Goal: Find specific page/section: Find specific page/section

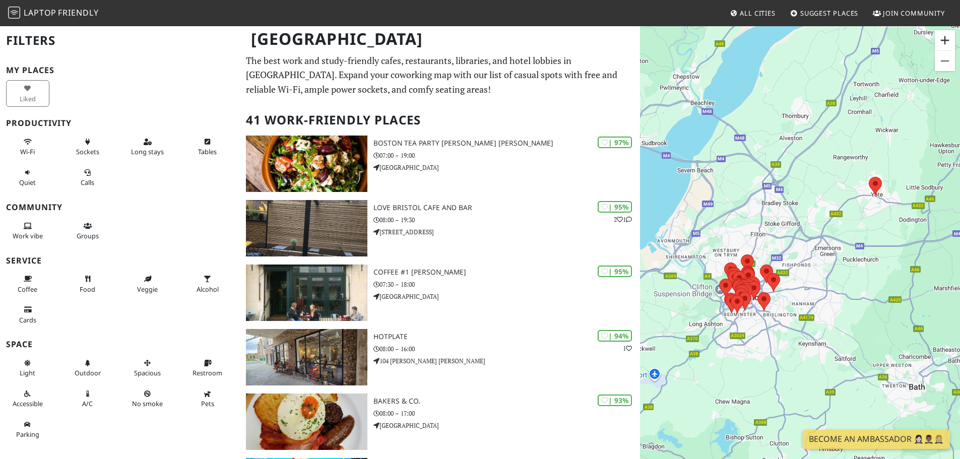
click at [941, 36] on button "Zoom in" at bounding box center [945, 40] width 20 height 20
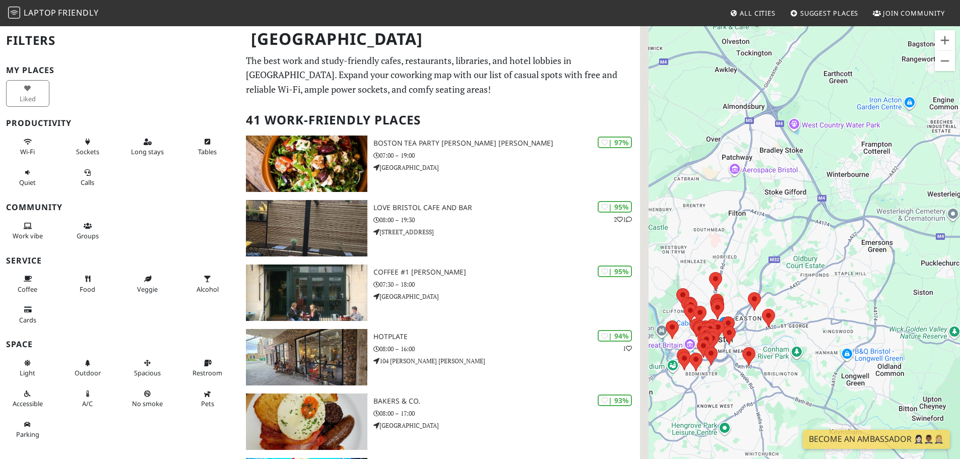
drag, startPoint x: 749, startPoint y: 256, endPoint x: 807, endPoint y: 249, distance: 58.4
click at [807, 249] on div "To navigate, press the arrow keys." at bounding box center [800, 254] width 320 height 459
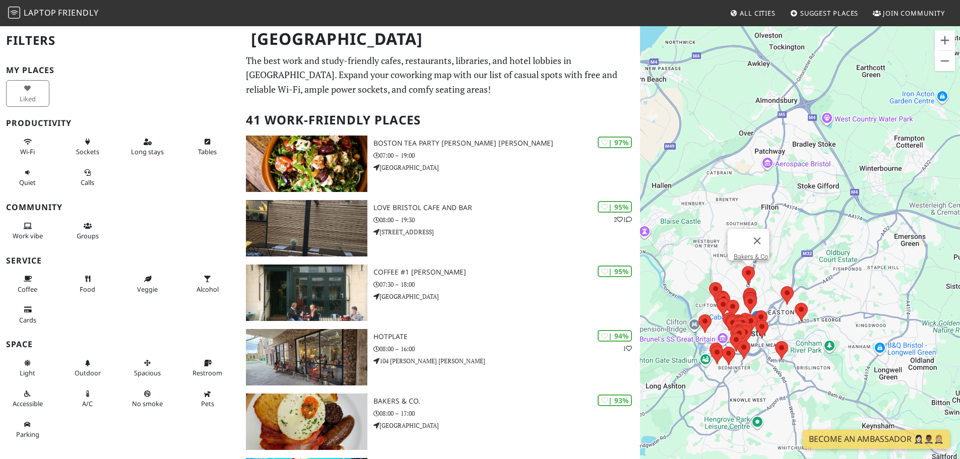
click at [742, 266] on area at bounding box center [742, 266] width 0 height 0
click at [946, 36] on button "Zoom in" at bounding box center [945, 40] width 20 height 20
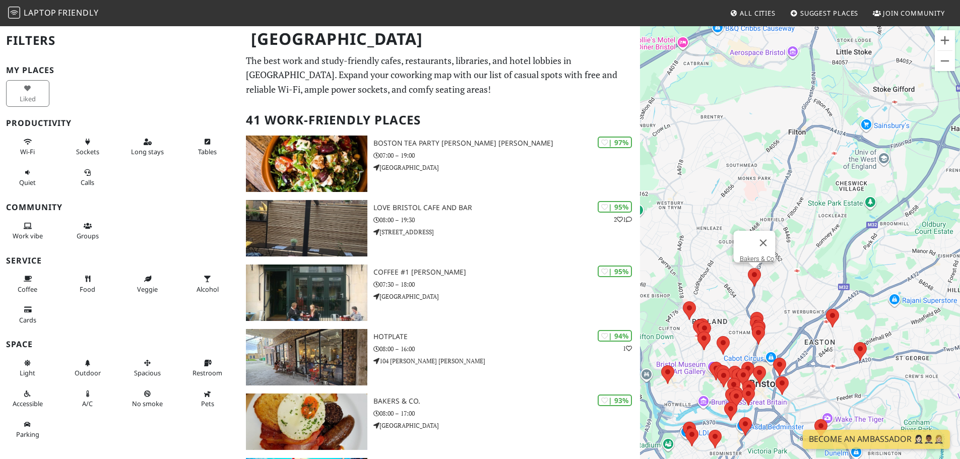
drag, startPoint x: 712, startPoint y: 317, endPoint x: 807, endPoint y: 274, distance: 104.3
click at [807, 274] on div "To navigate, press the arrow keys. Bakers & Co." at bounding box center [800, 254] width 320 height 459
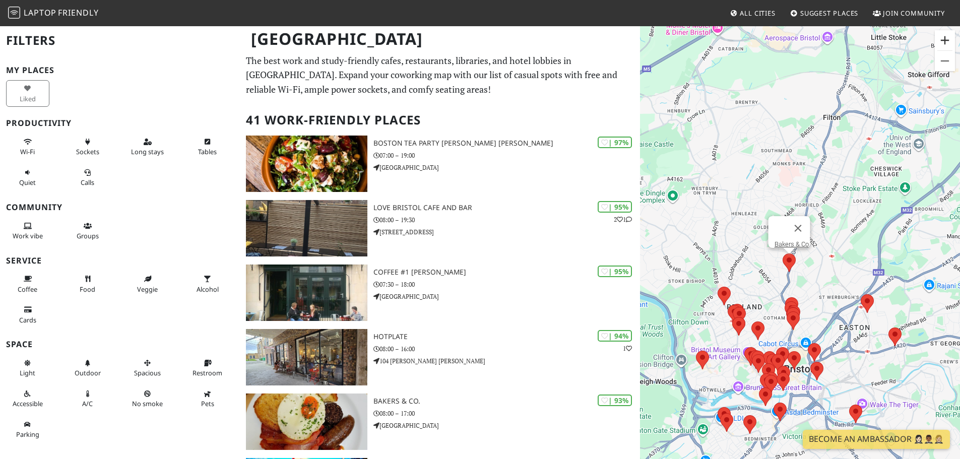
click at [941, 36] on button "Zoom in" at bounding box center [945, 40] width 20 height 20
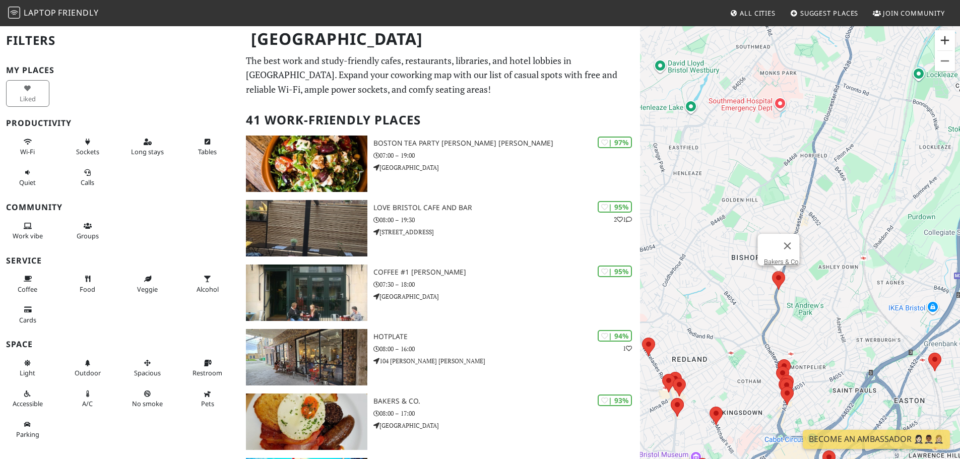
click at [941, 36] on button "Zoom in" at bounding box center [945, 40] width 20 height 20
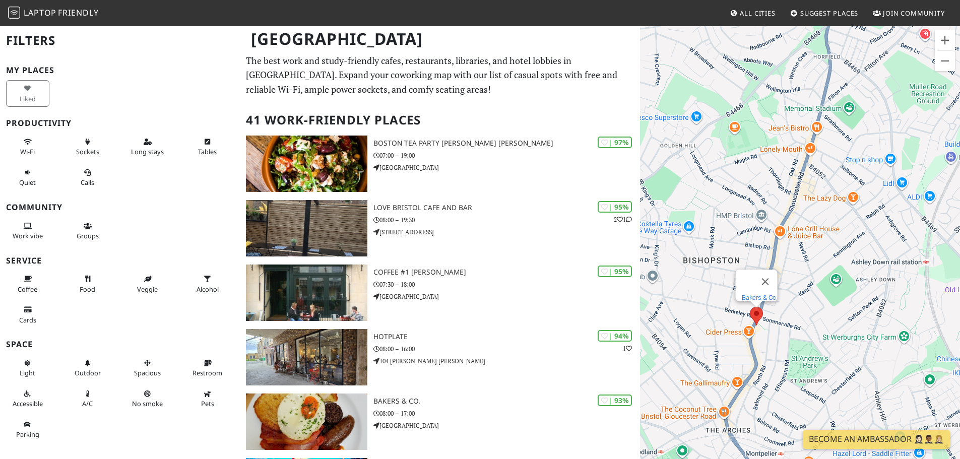
click at [757, 294] on link "Bakers & Co." at bounding box center [760, 298] width 36 height 8
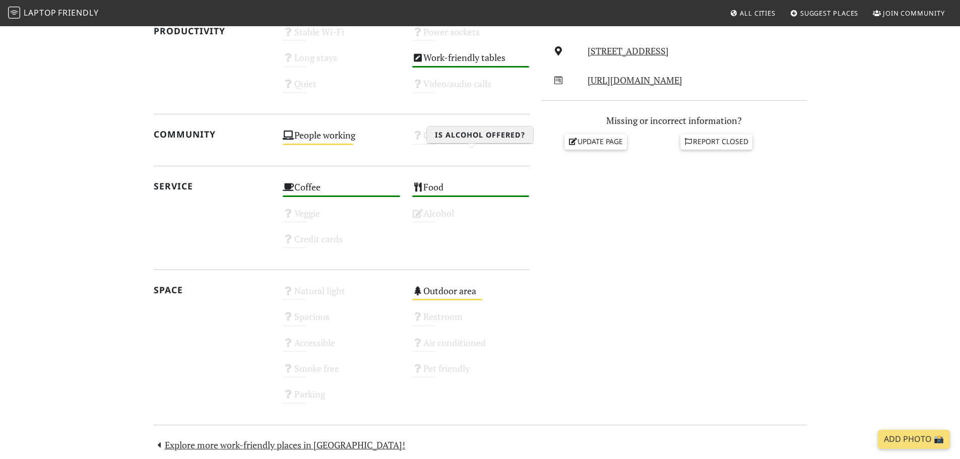
scroll to position [403, 0]
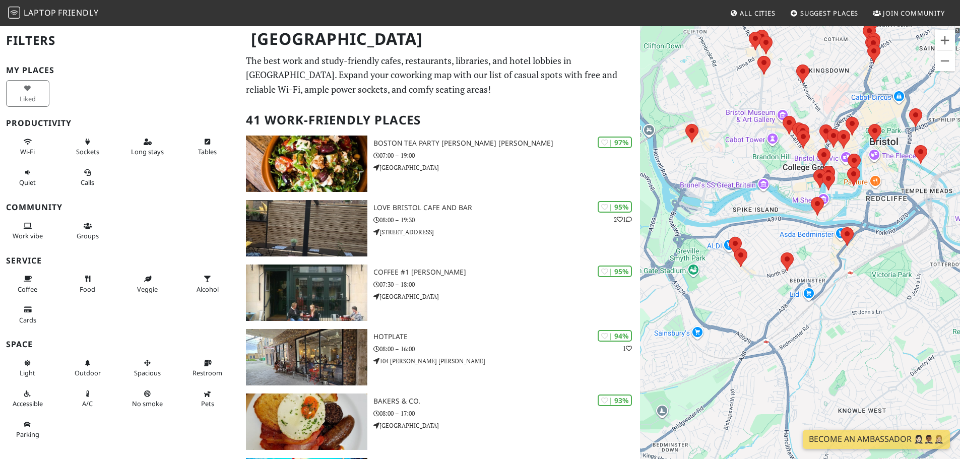
drag, startPoint x: 785, startPoint y: 294, endPoint x: 774, endPoint y: 417, distance: 123.5
click at [774, 417] on div "To navigate, press the arrow keys." at bounding box center [800, 254] width 320 height 459
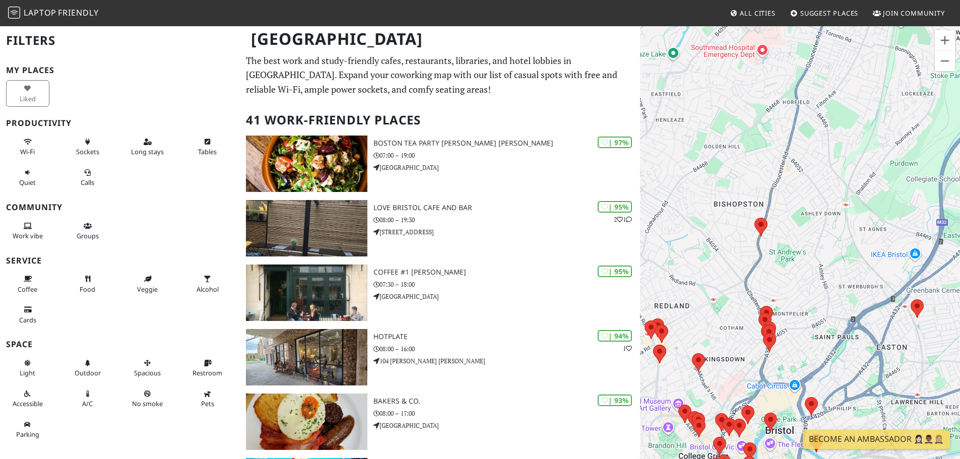
drag, startPoint x: 805, startPoint y: 108, endPoint x: 706, endPoint y: 257, distance: 178.5
click at [710, 273] on div "To navigate, press the arrow keys." at bounding box center [800, 254] width 320 height 459
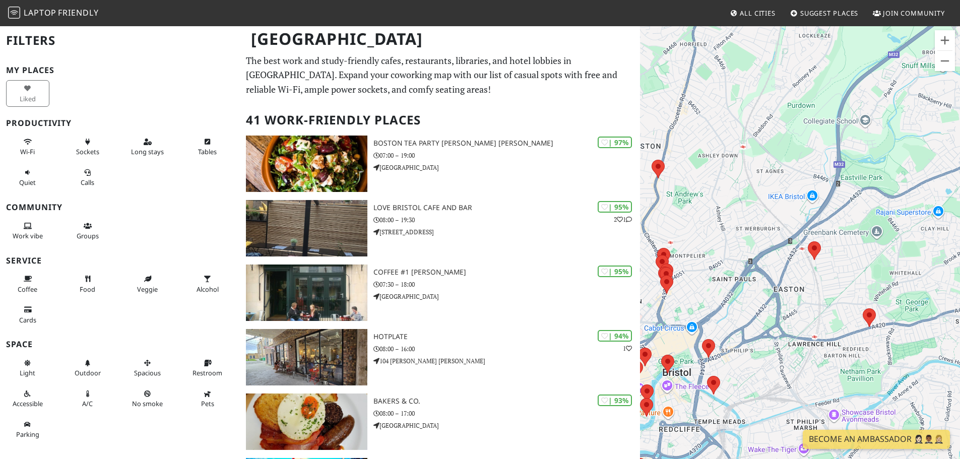
drag, startPoint x: 899, startPoint y: 330, endPoint x: 808, endPoint y: 290, distance: 100.0
click at [808, 290] on div "To navigate, press the arrow keys." at bounding box center [800, 254] width 320 height 459
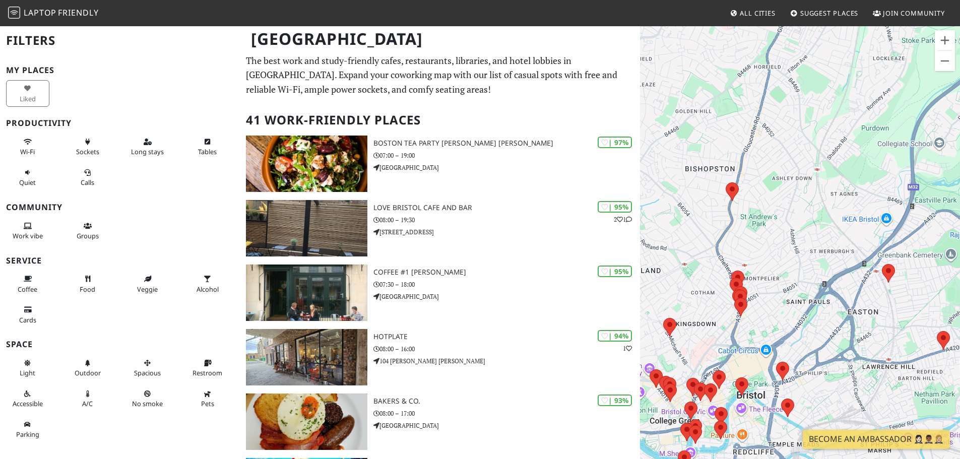
drag, startPoint x: 760, startPoint y: 267, endPoint x: 836, endPoint y: 290, distance: 80.1
click at [836, 290] on div "To navigate, press the arrow keys." at bounding box center [800, 254] width 320 height 459
